Goal: Information Seeking & Learning: Learn about a topic

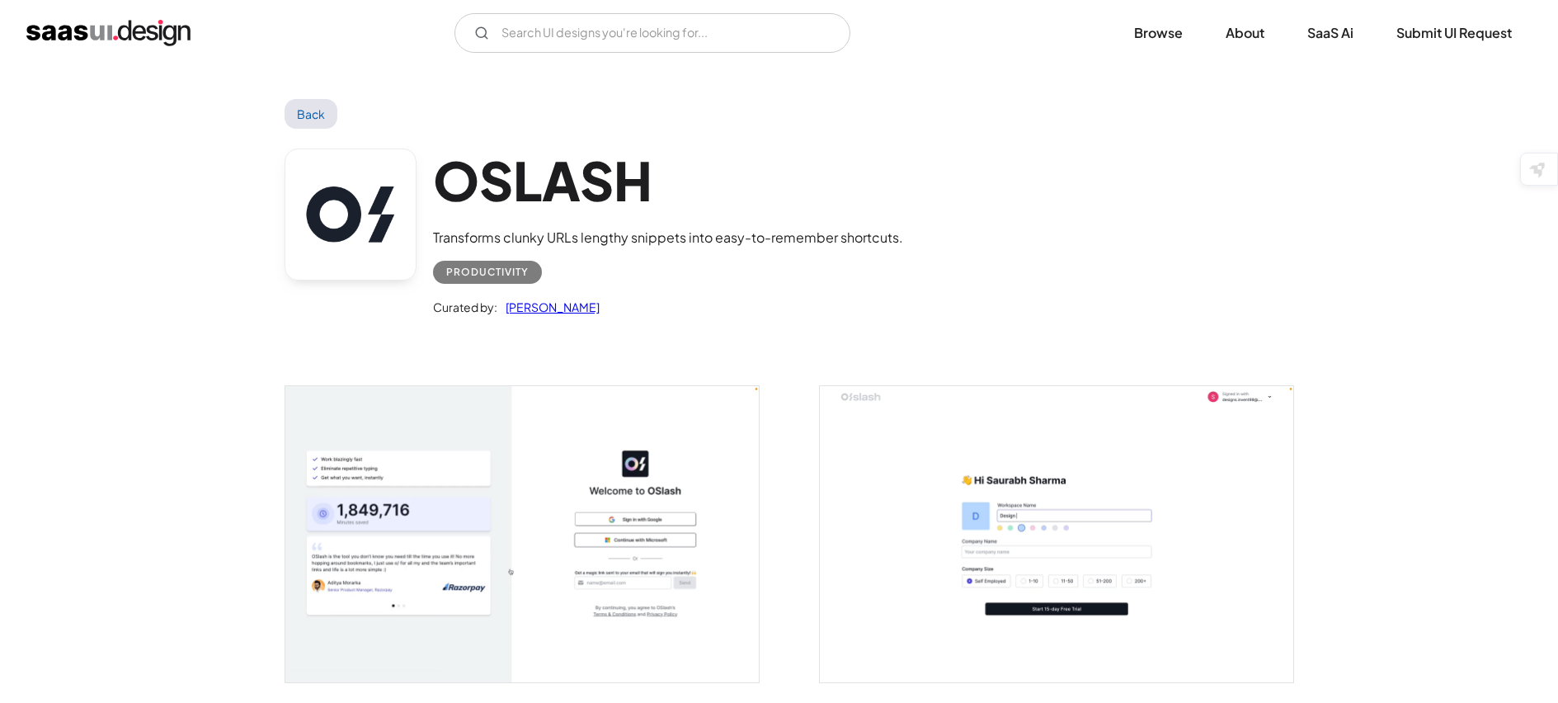
scroll to position [1484, 0]
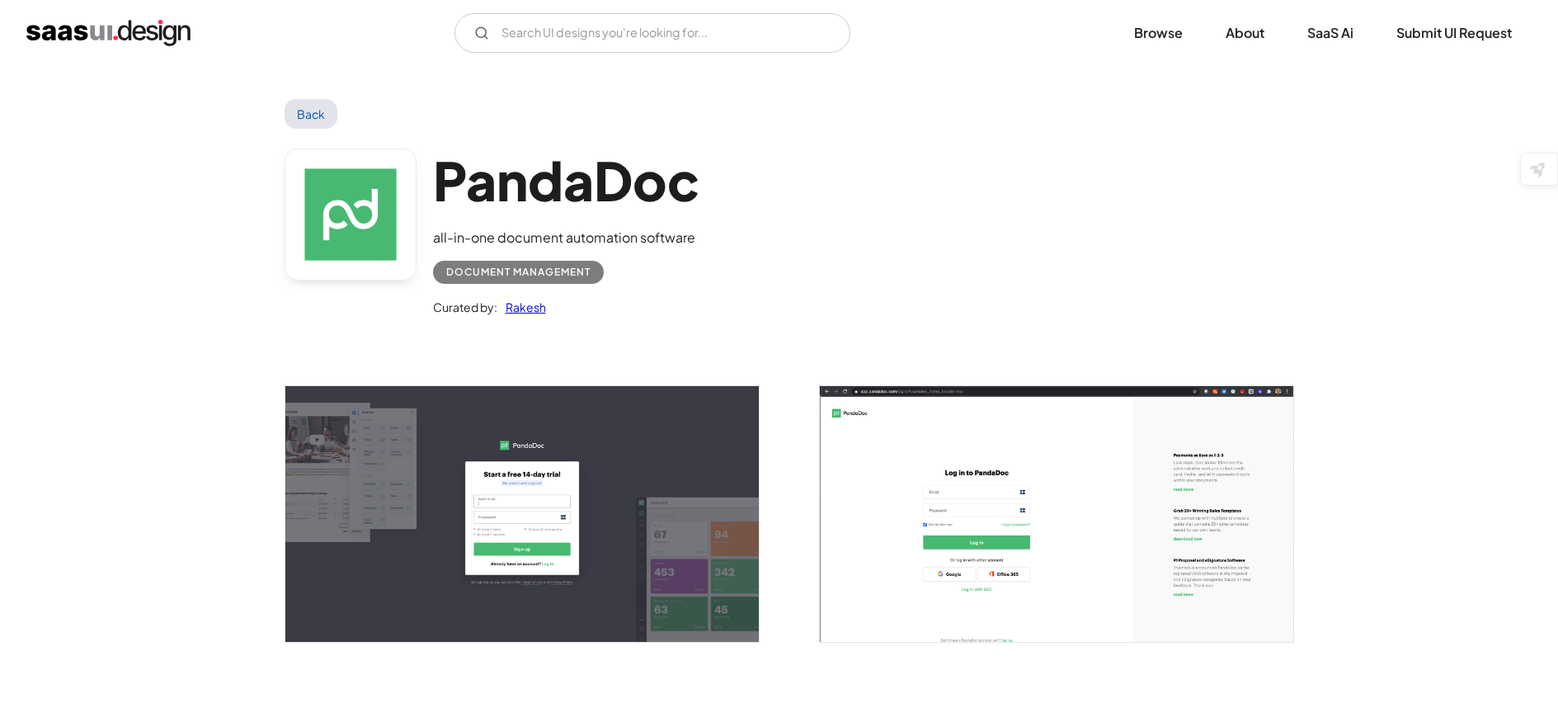
scroll to position [3530, 0]
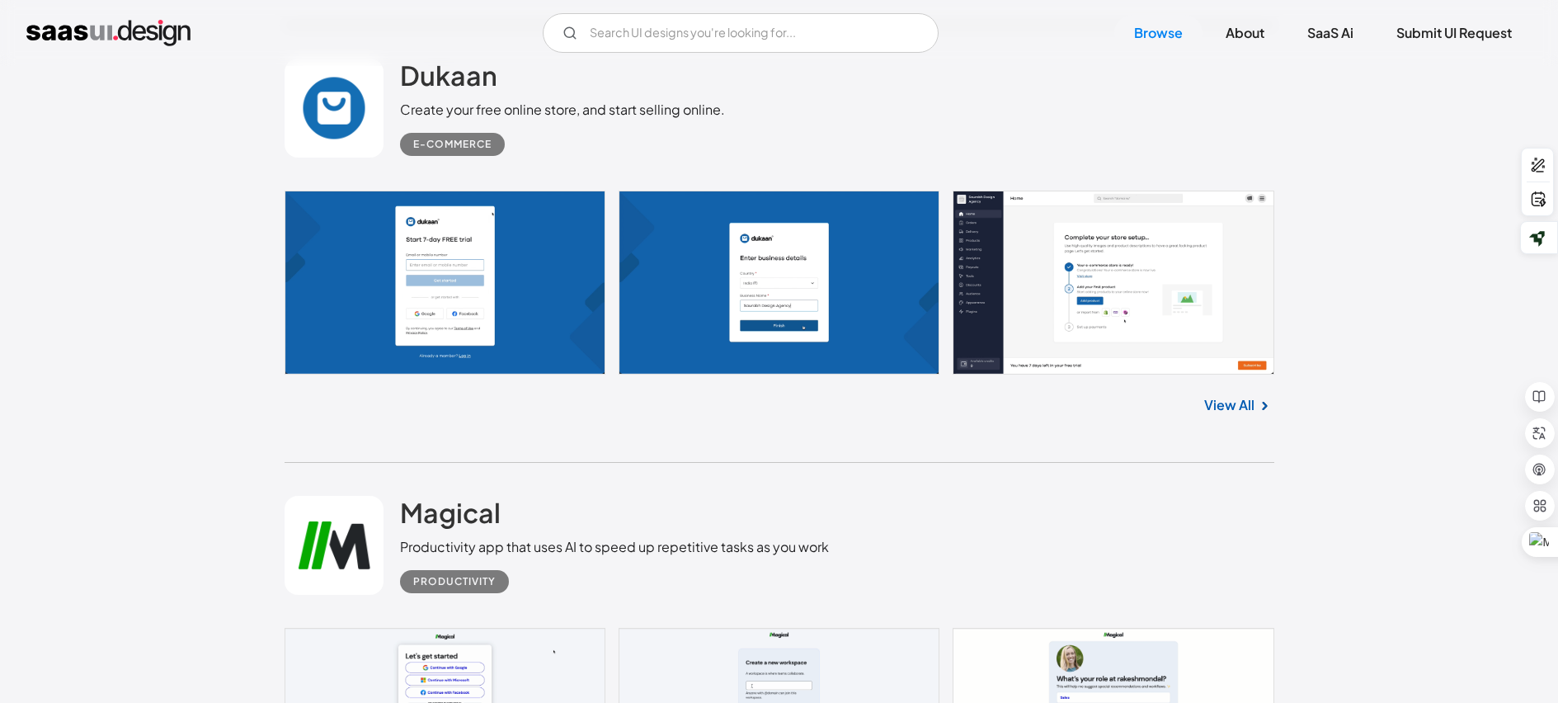
scroll to position [8247, 0]
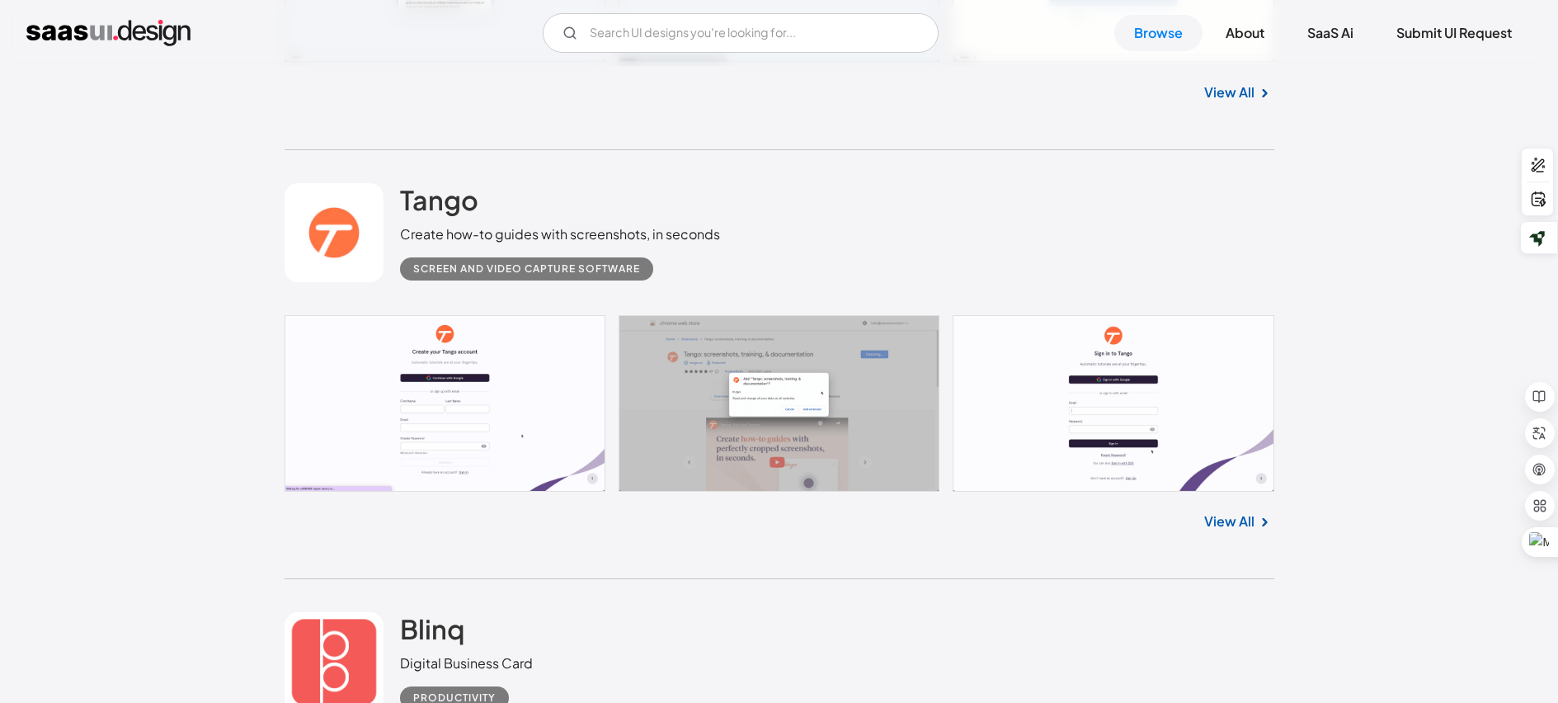
scroll to position [8824, 0]
drag, startPoint x: 1228, startPoint y: 517, endPoint x: 1240, endPoint y: 510, distance: 14.0
click at [1228, 517] on link "View All" at bounding box center [1229, 523] width 50 height 20
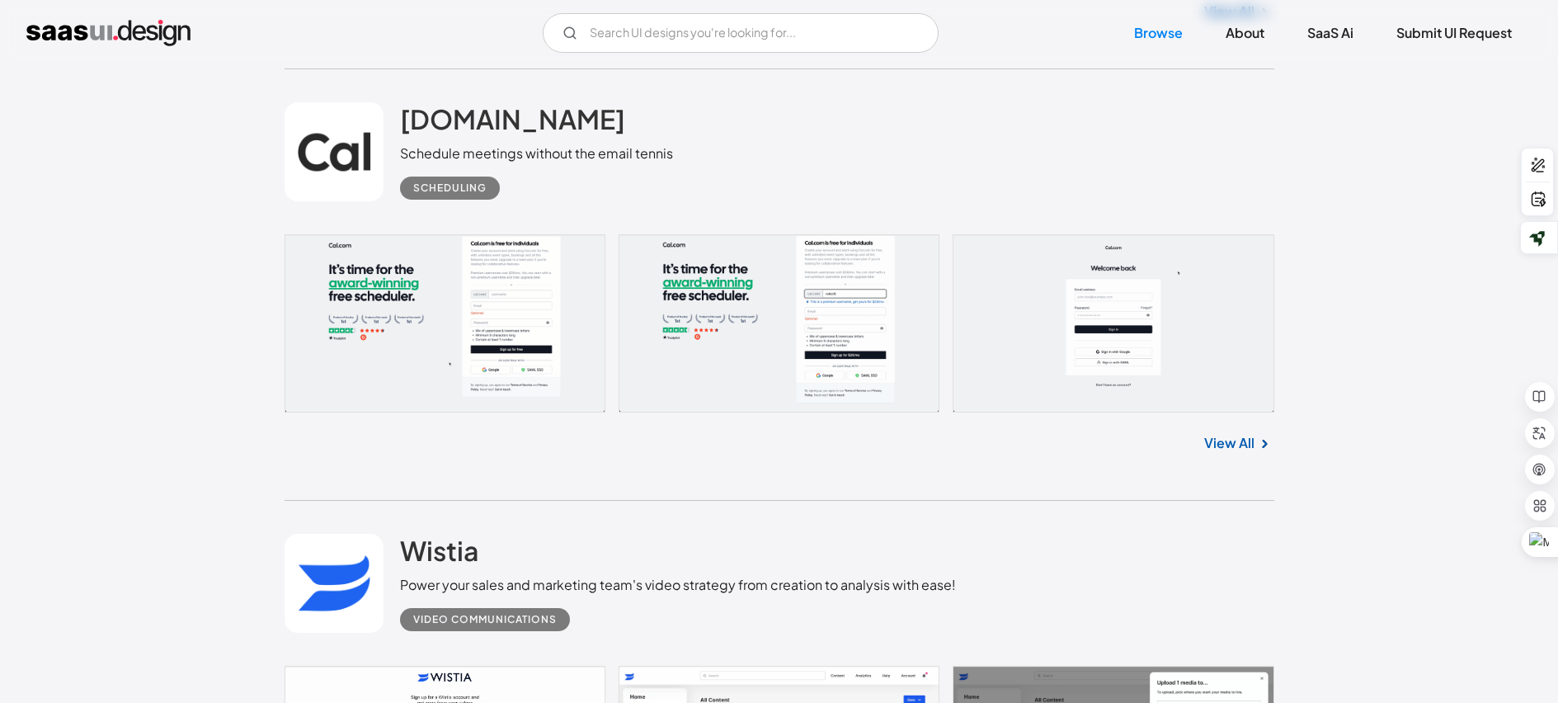
scroll to position [17183, 0]
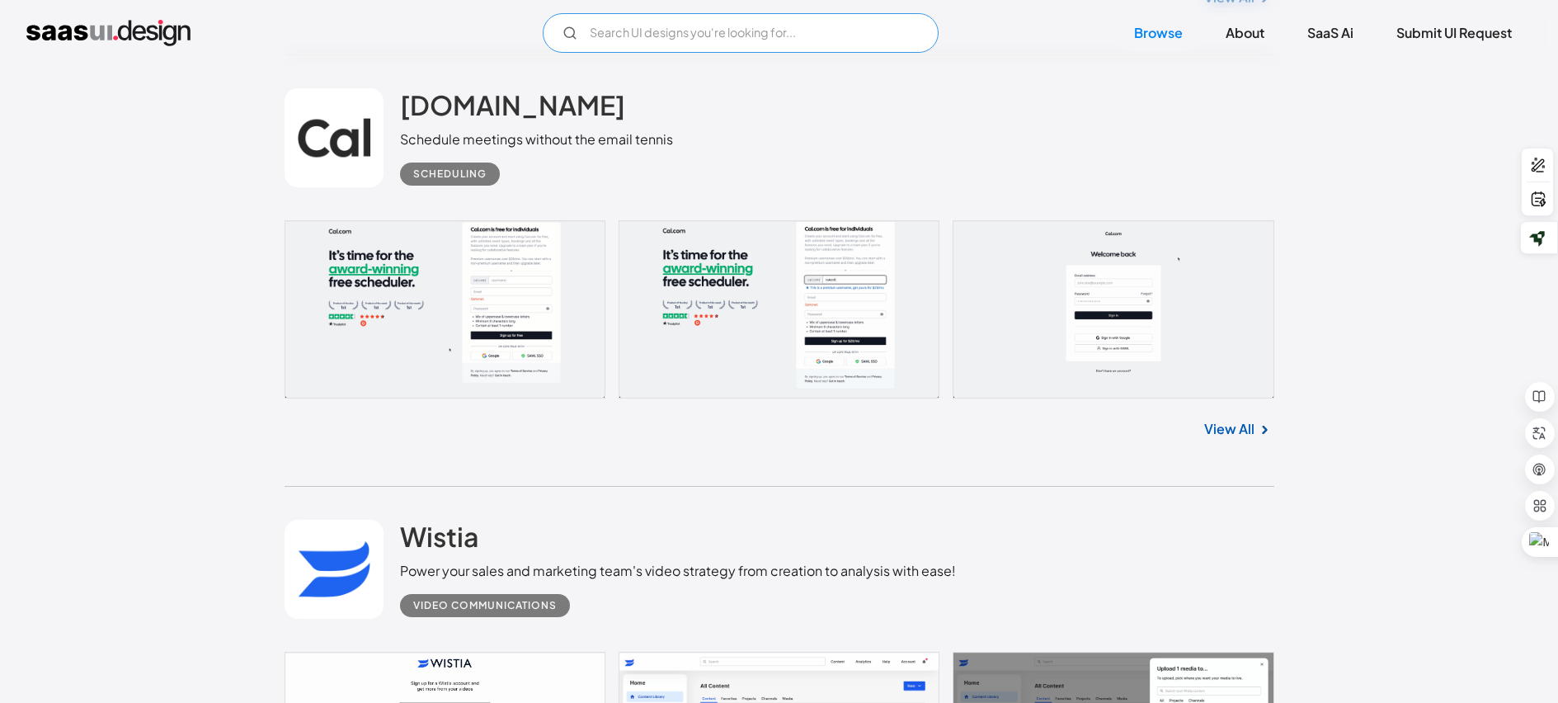
click at [644, 40] on input "Email Form" at bounding box center [741, 33] width 396 height 40
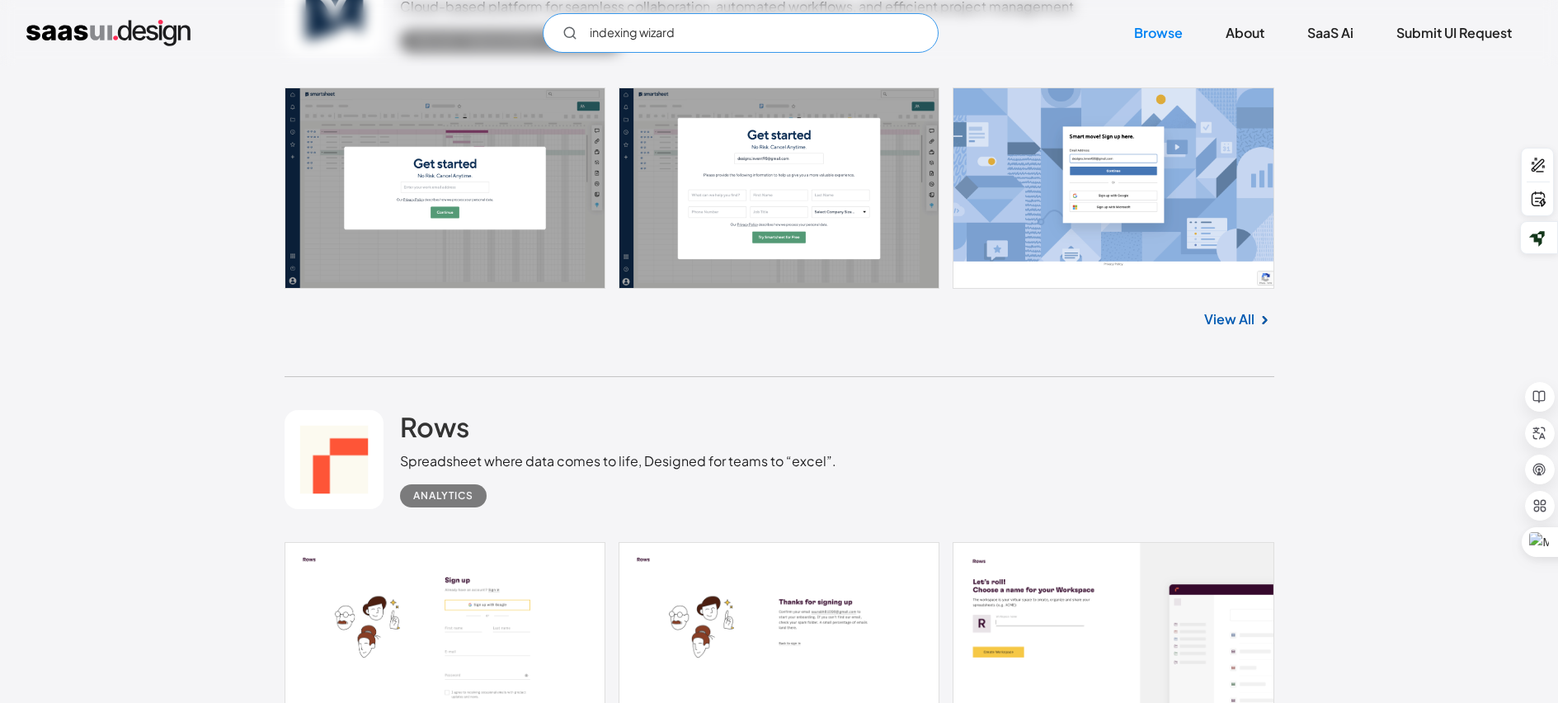
scroll to position [0, 0]
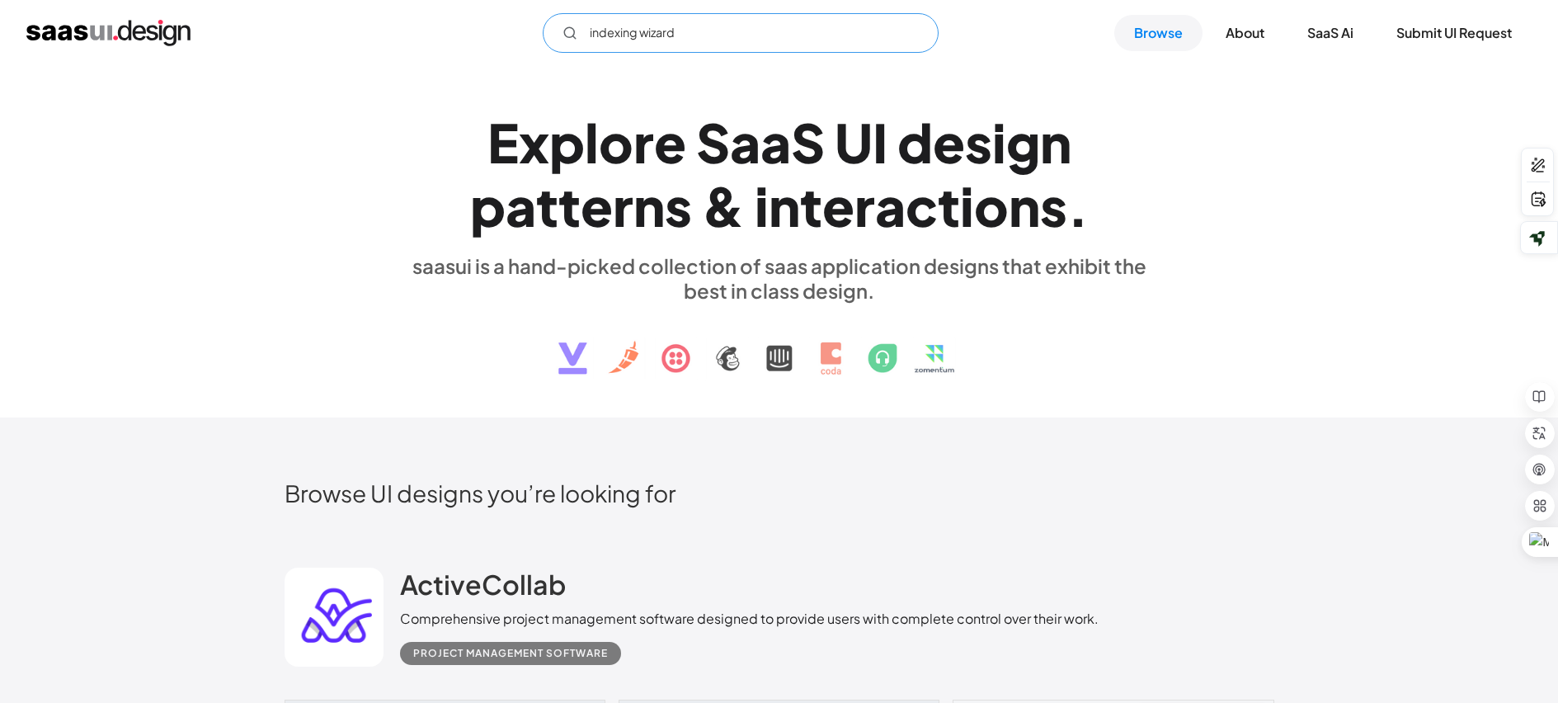
click at [713, 32] on input "indexing wizard" at bounding box center [741, 33] width 396 height 40
type input "indexing wizard"
click at [121, 37] on img "home" at bounding box center [108, 33] width 164 height 26
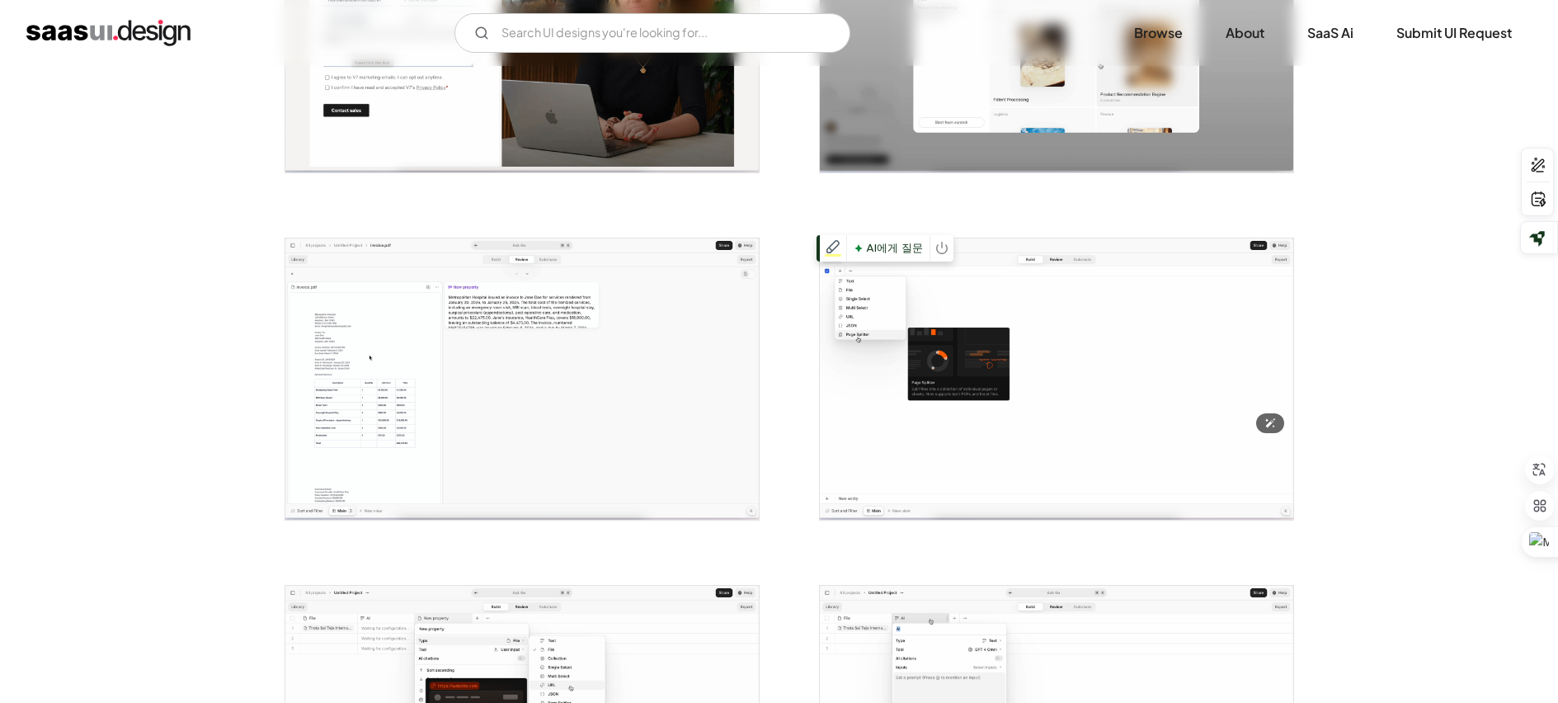
scroll to position [990, 0]
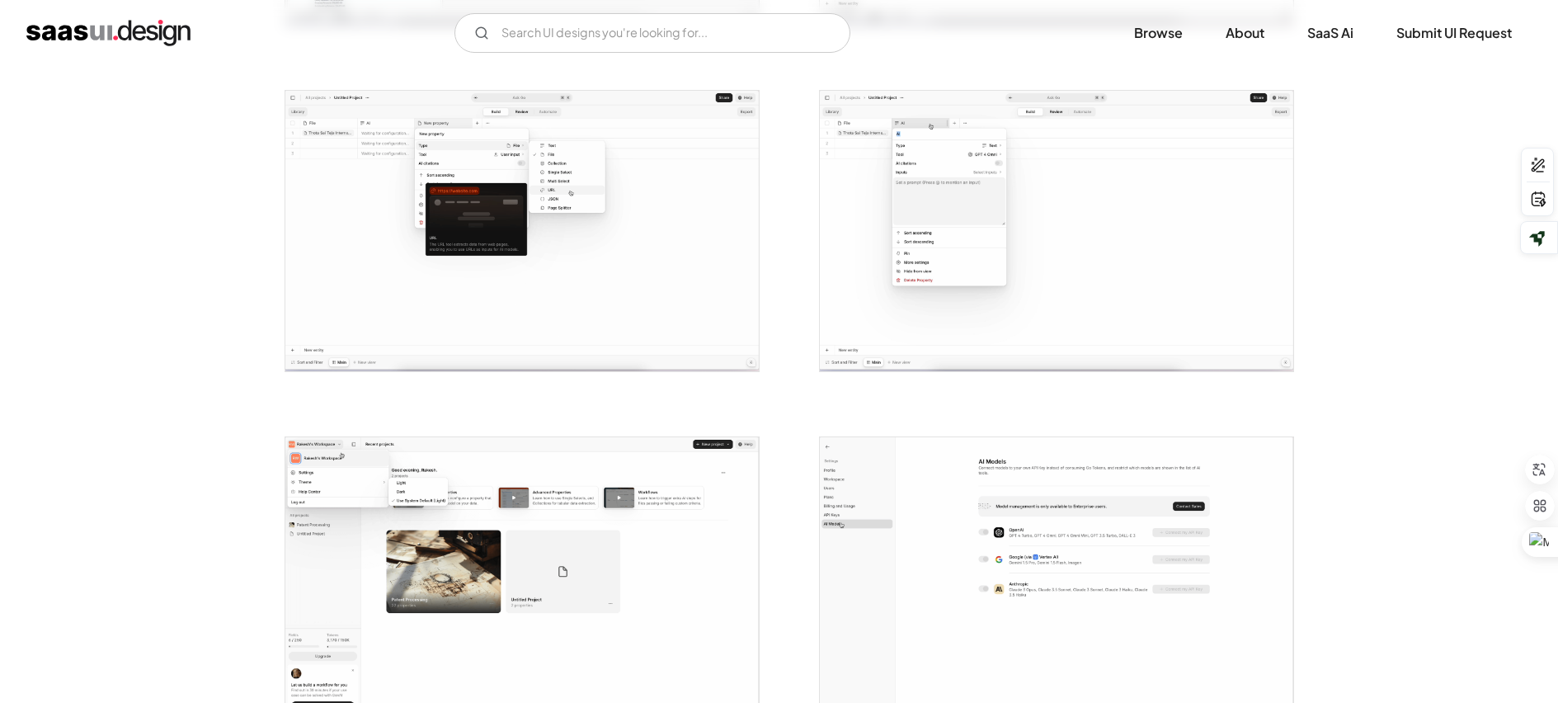
click at [172, 35] on img "home" at bounding box center [108, 33] width 164 height 26
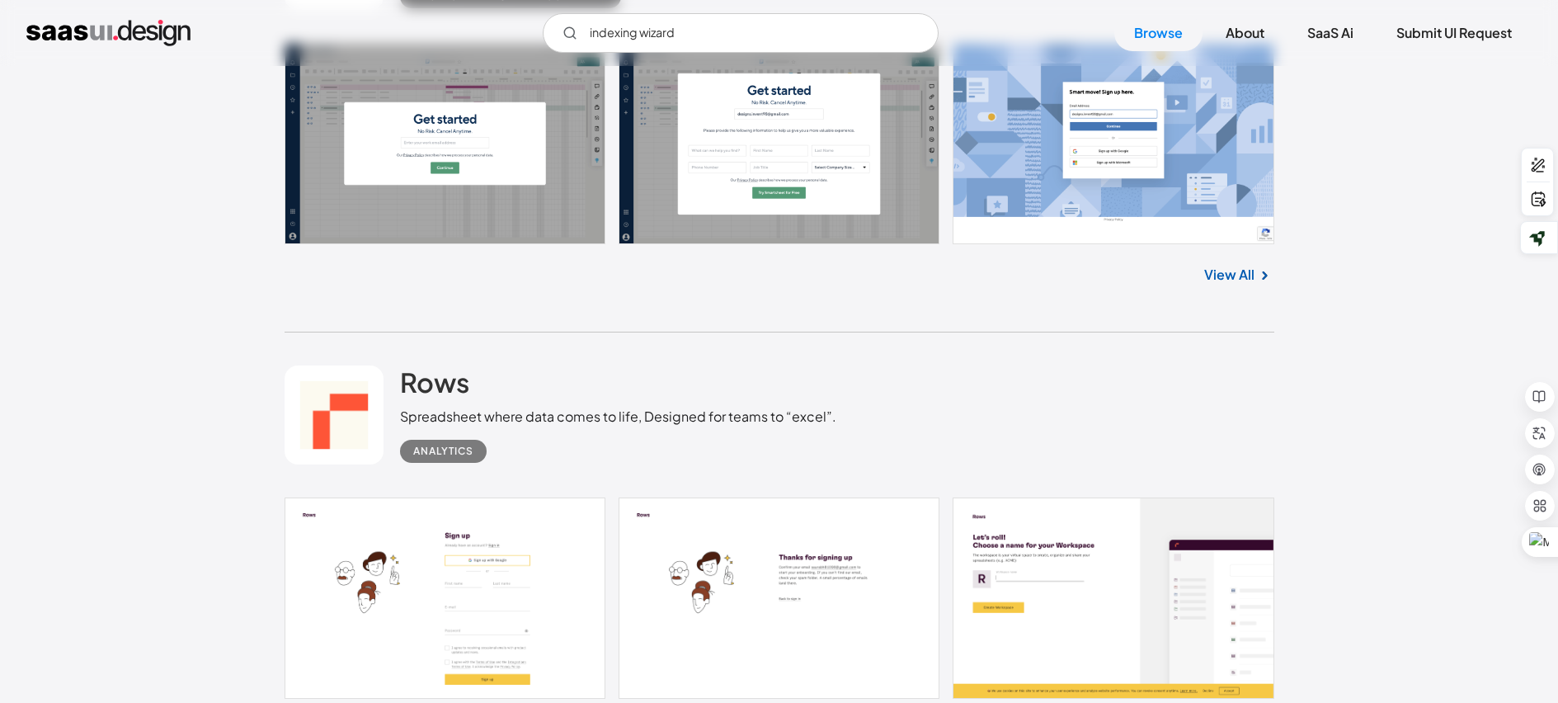
scroll to position [1319, 0]
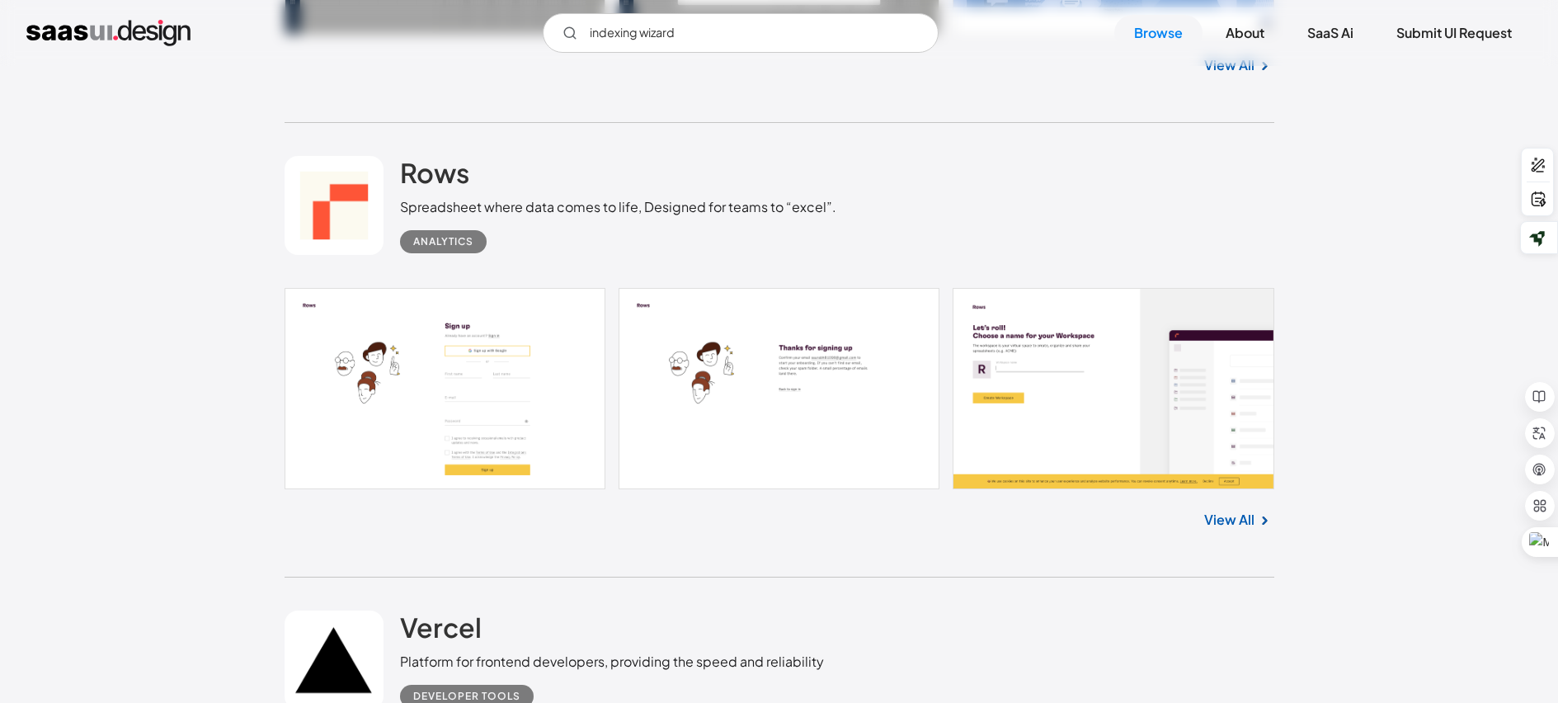
click at [832, 35] on input "indexing wizard" at bounding box center [741, 33] width 396 height 40
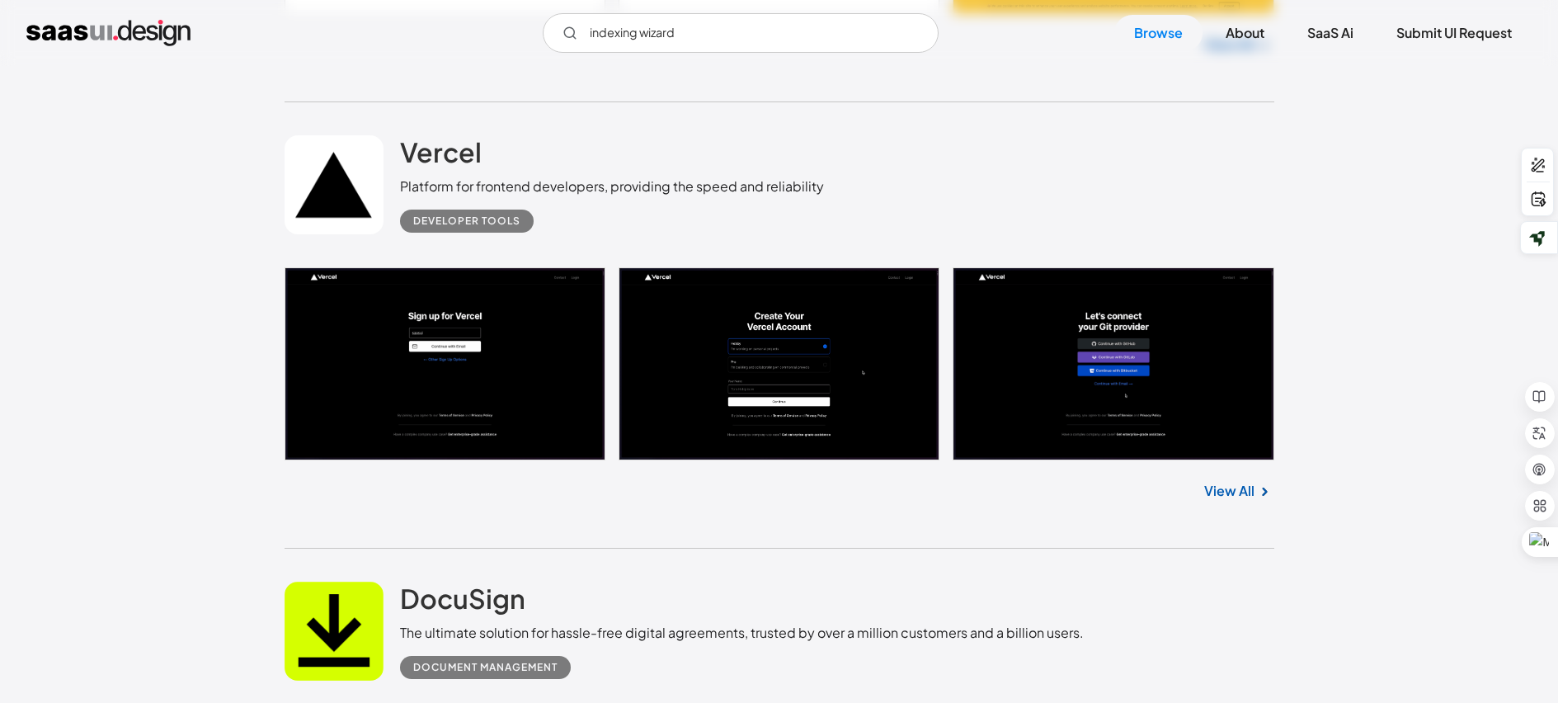
scroll to position [1814, 0]
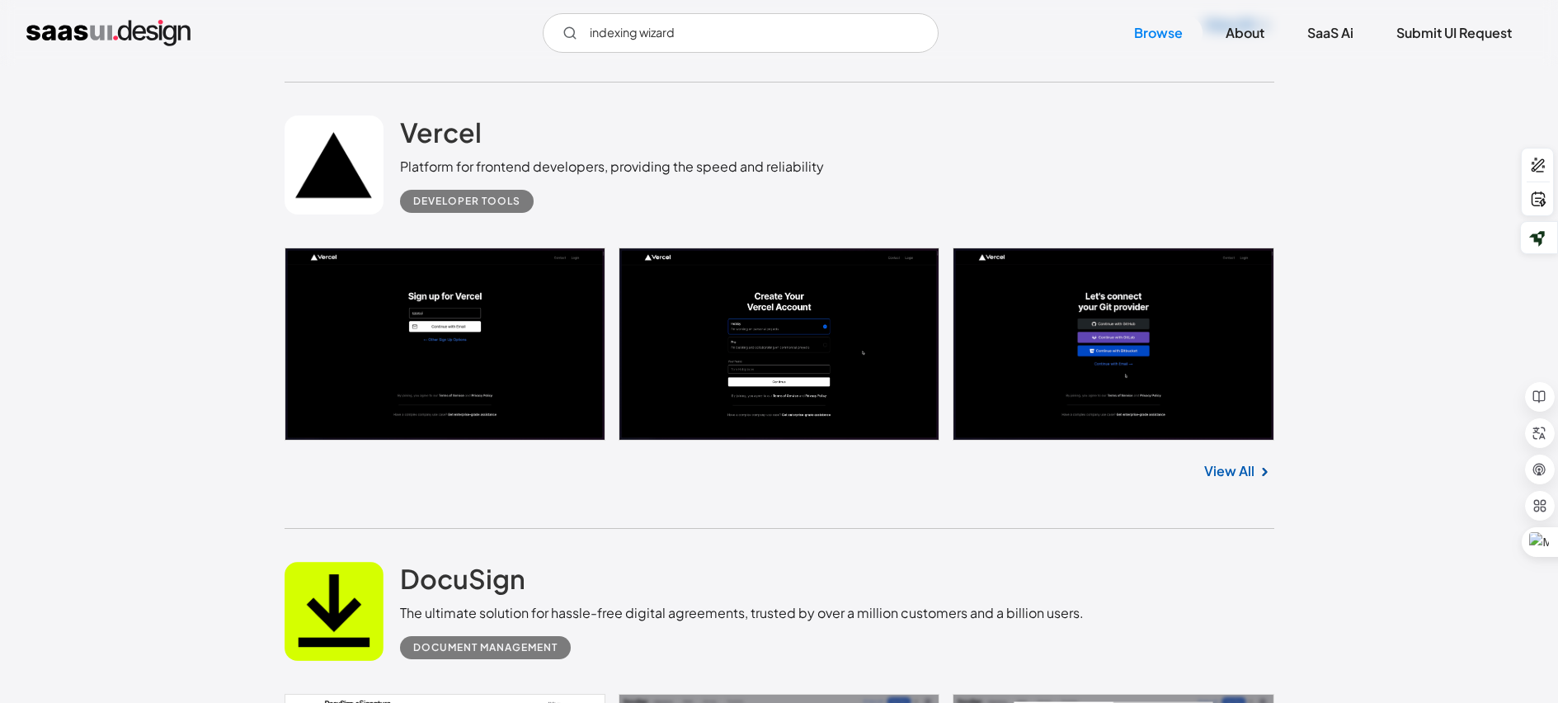
type input "indexing wizard"
click at [1243, 478] on link "View All" at bounding box center [1229, 471] width 50 height 20
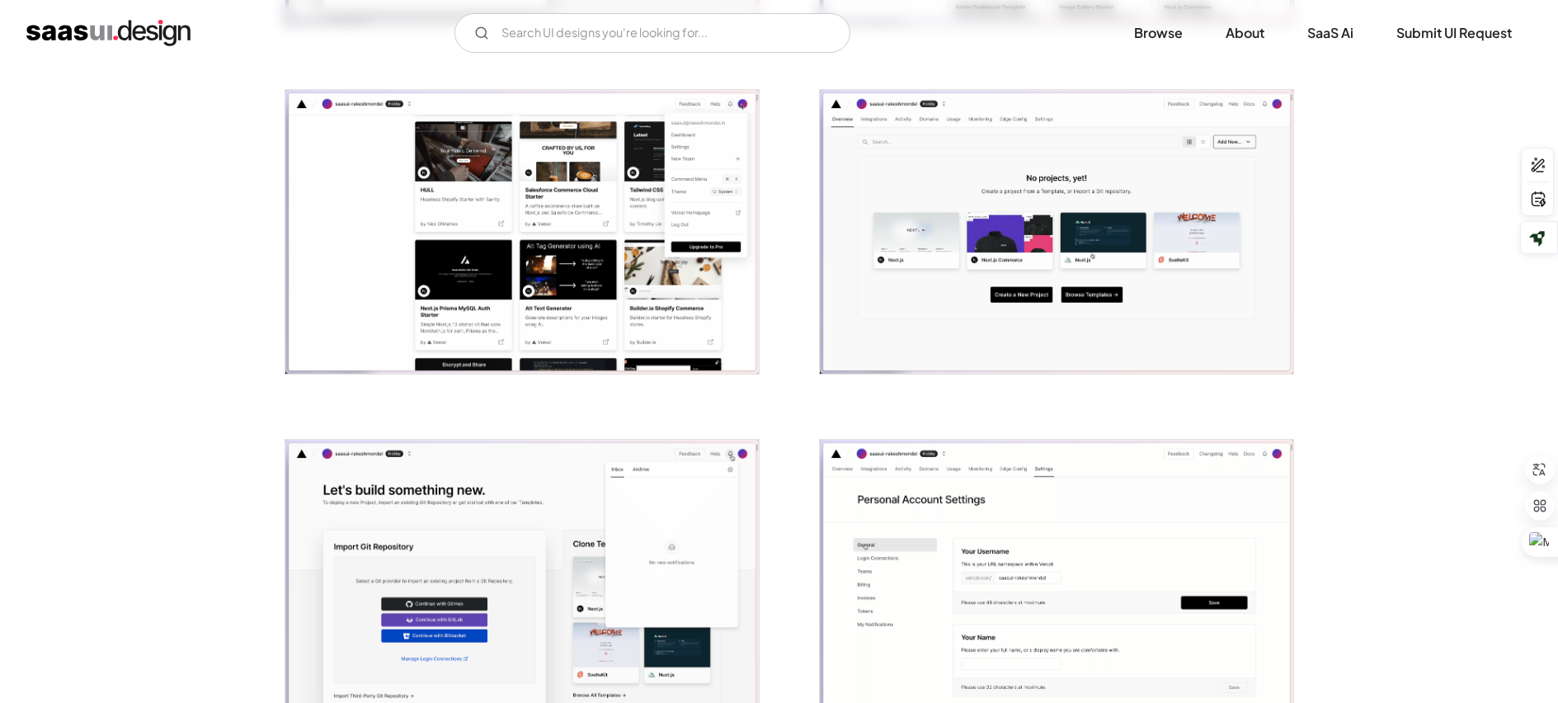
scroll to position [1567, 0]
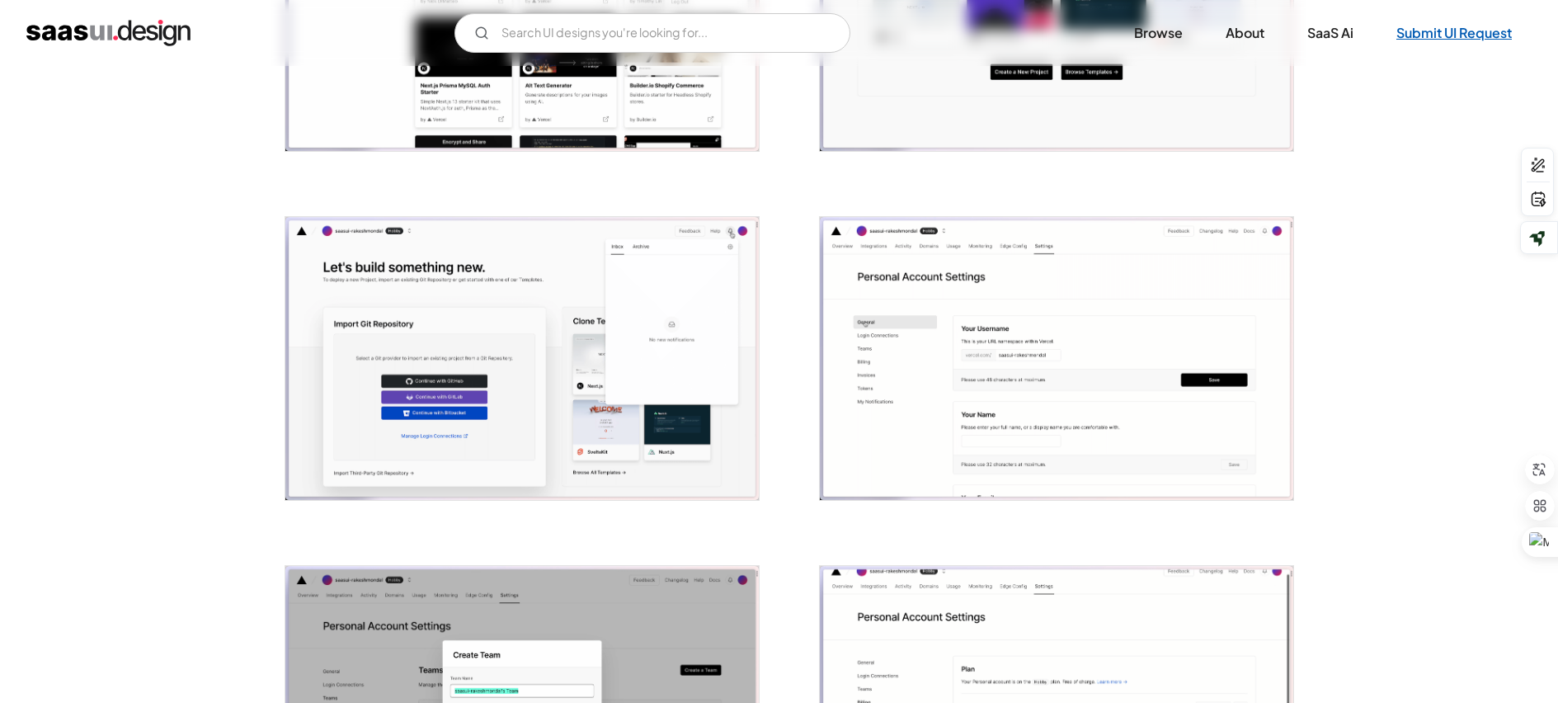
drag, startPoint x: 1407, startPoint y: 97, endPoint x: 1413, endPoint y: 31, distance: 67.0
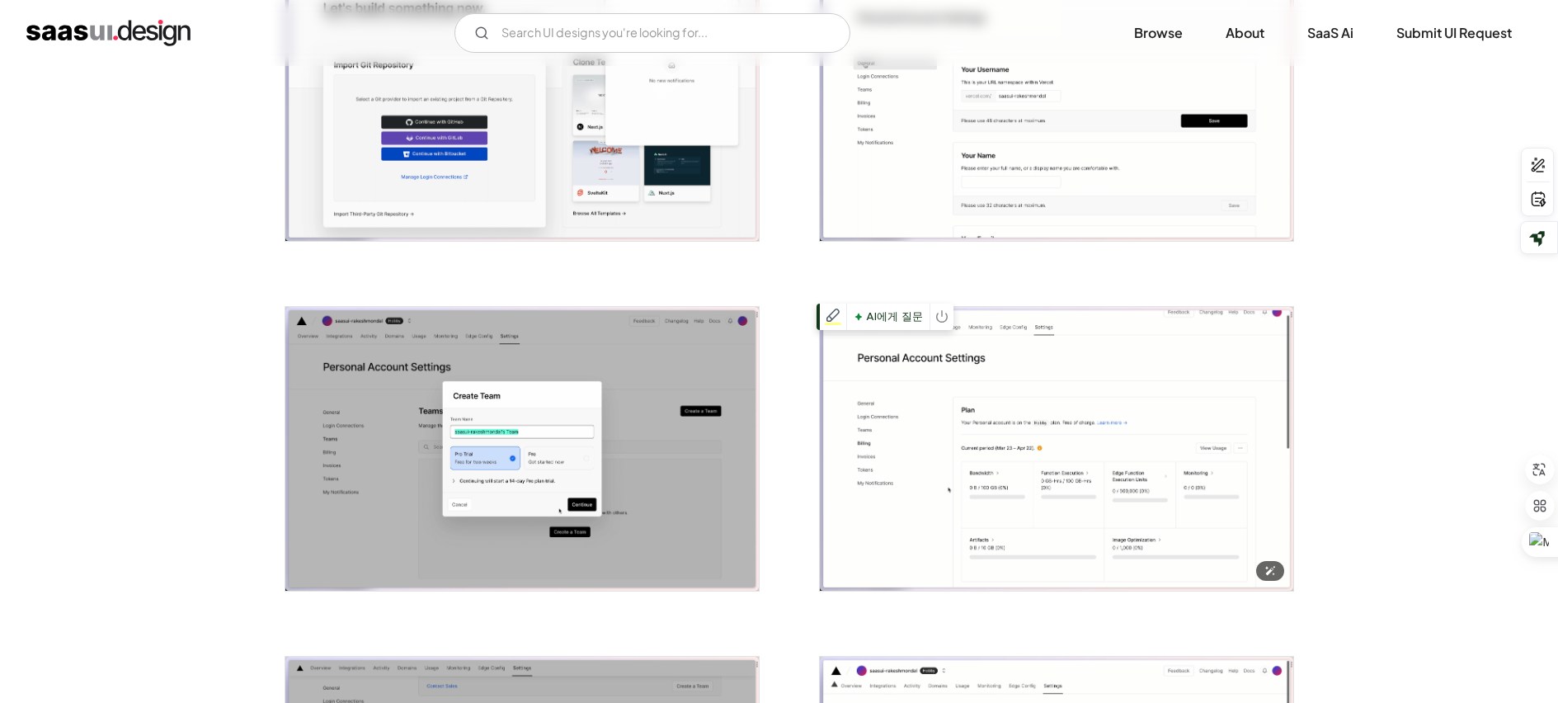
scroll to position [1897, 0]
